Goal: Task Accomplishment & Management: Complete application form

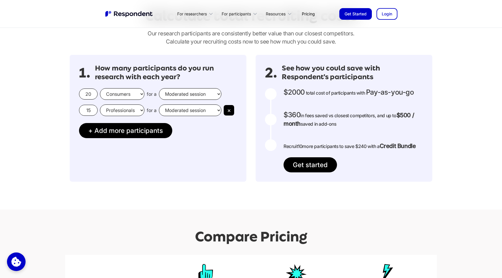
scroll to position [465, 0]
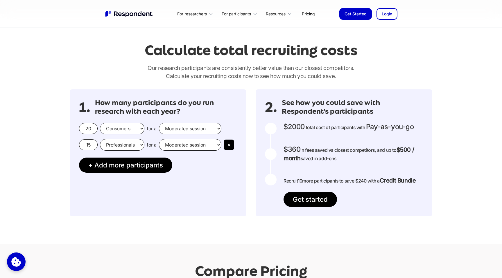
click at [89, 143] on input "15" at bounding box center [88, 144] width 19 height 11
type input "0"
click at [156, 99] on h3 "How many participants do you run research with each year?" at bounding box center [166, 107] width 142 height 17
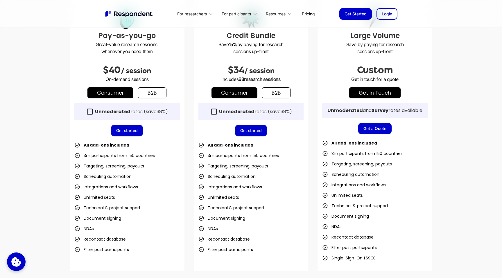
scroll to position [166, 0]
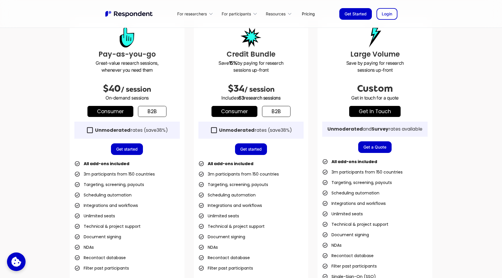
click at [276, 132] on div "Unmoderated rates (save 38% )" at bounding box center [255, 131] width 73 height 6
click at [276, 134] on div "Unmoderated rates (save 38% )" at bounding box center [250, 130] width 105 height 17
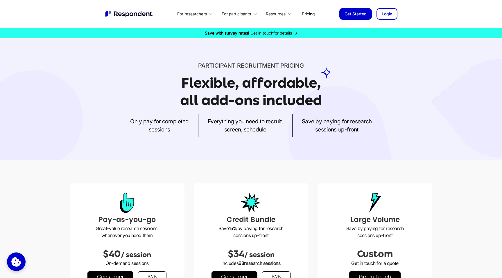
click at [358, 12] on link "Get Started" at bounding box center [355, 14] width 33 height 12
